Goal: Information Seeking & Learning: Find specific fact

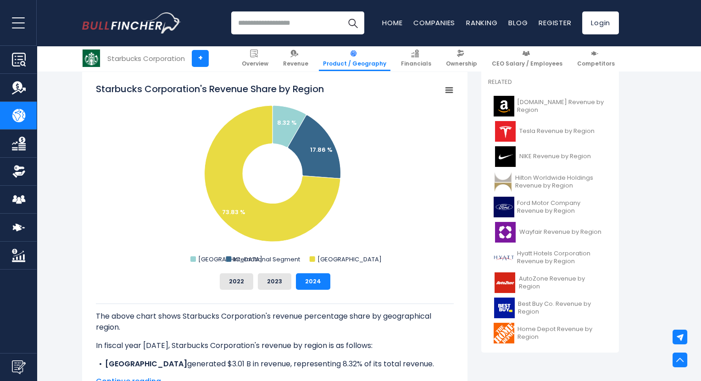
scroll to position [249, 0]
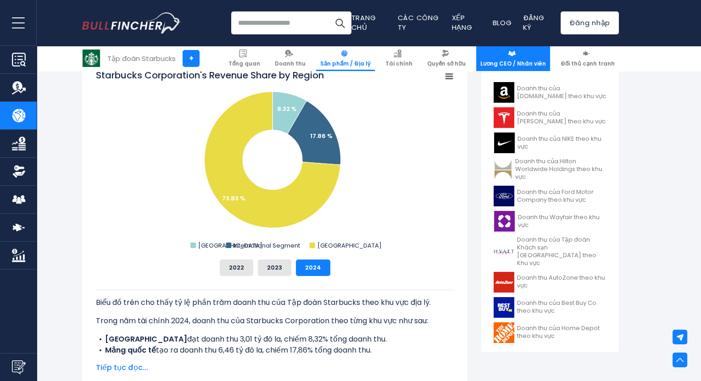
scroll to position [270, 0]
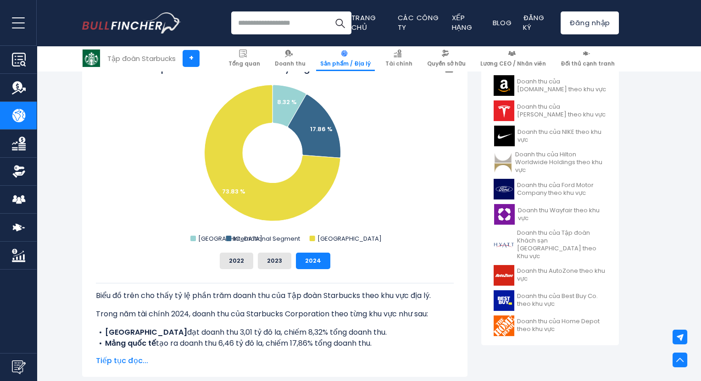
click at [126, 365] on font "Tiếp tục đọc..." at bounding box center [122, 360] width 52 height 11
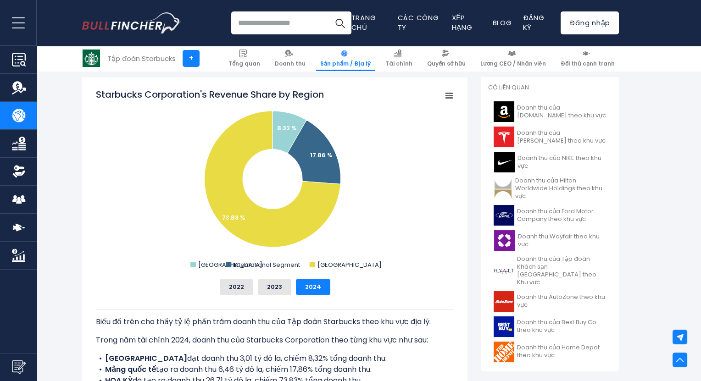
scroll to position [250, 0]
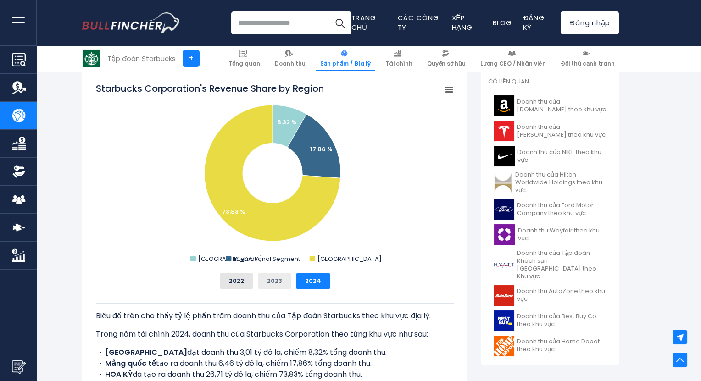
click at [275, 285] on font "2023" at bounding box center [274, 281] width 15 height 9
click at [244, 285] on button "2022" at bounding box center [236, 281] width 33 height 17
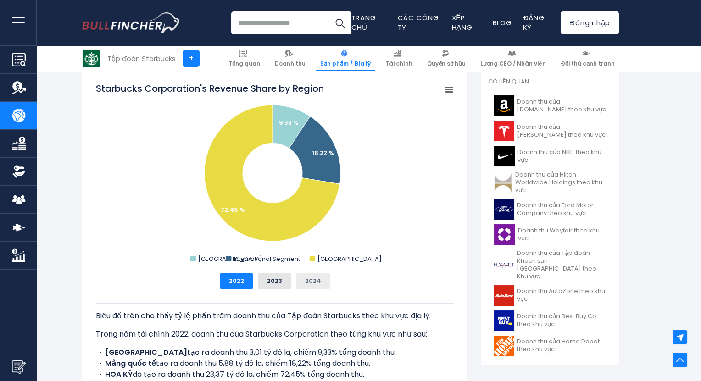
click at [298, 285] on button "2024" at bounding box center [313, 281] width 34 height 17
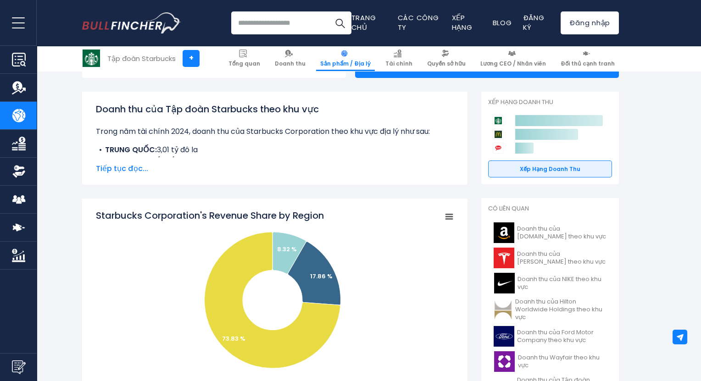
scroll to position [125, 0]
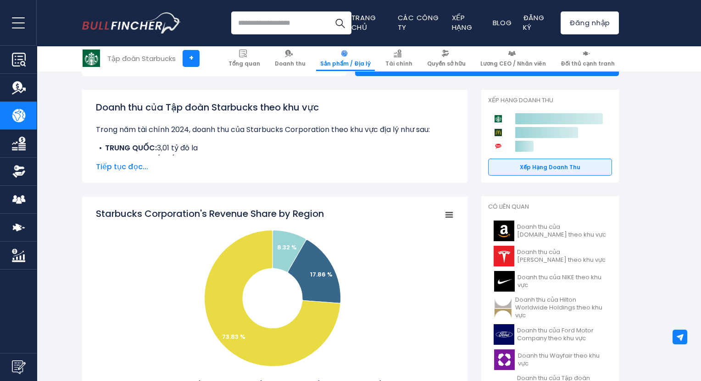
click at [107, 169] on font "Tiếp tục đọc..." at bounding box center [122, 166] width 52 height 11
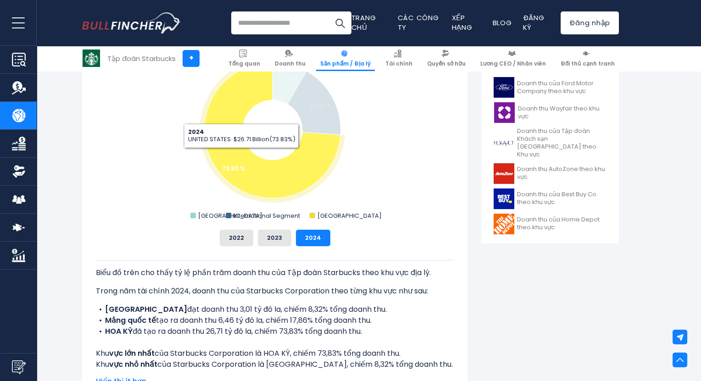
scroll to position [422, 0]
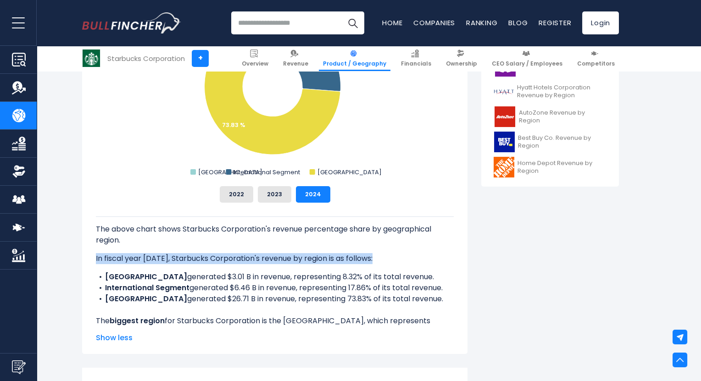
drag, startPoint x: 95, startPoint y: 258, endPoint x: 425, endPoint y: 308, distance: 333.5
click at [425, 308] on div "Starbucks Corporation's Revenue Share by Region Created with Highcharts 12.1.2 …" at bounding box center [274, 169] width 385 height 369
copy p "In fiscal year [DATE], Starbucks Corporation's revenue by region is as follows:"
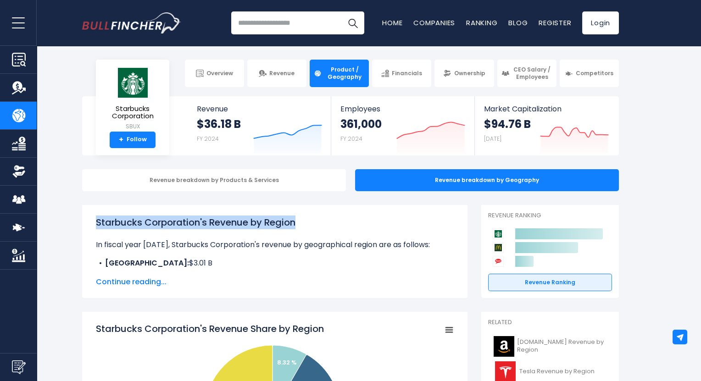
drag, startPoint x: 303, startPoint y: 217, endPoint x: 86, endPoint y: 211, distance: 216.6
click at [86, 211] on div "Starbucks Corporation's Revenue by Region In fiscal year [DATE], Starbucks Corp…" at bounding box center [274, 251] width 385 height 93
copy h1 "Starbucks Corporation's Revenue by Region"
